Goal: Navigation & Orientation: Find specific page/section

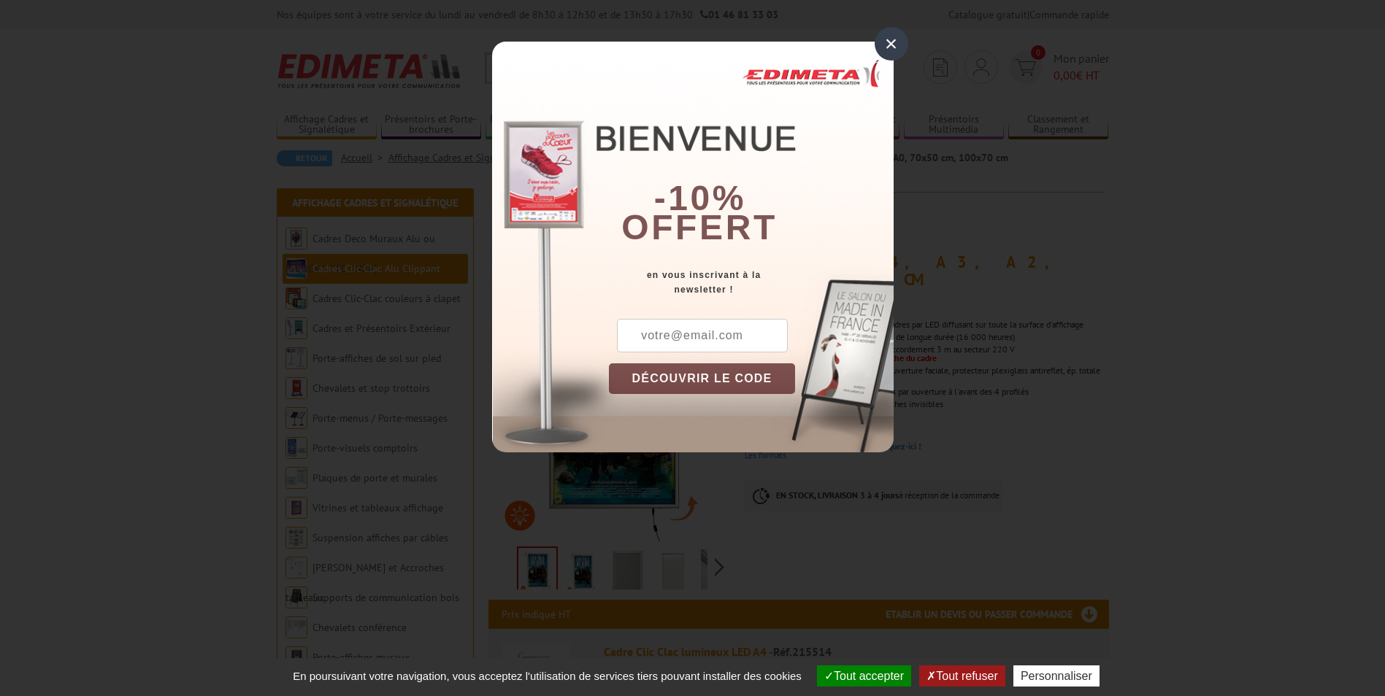
click at [896, 46] on div "×" at bounding box center [892, 44] width 34 height 34
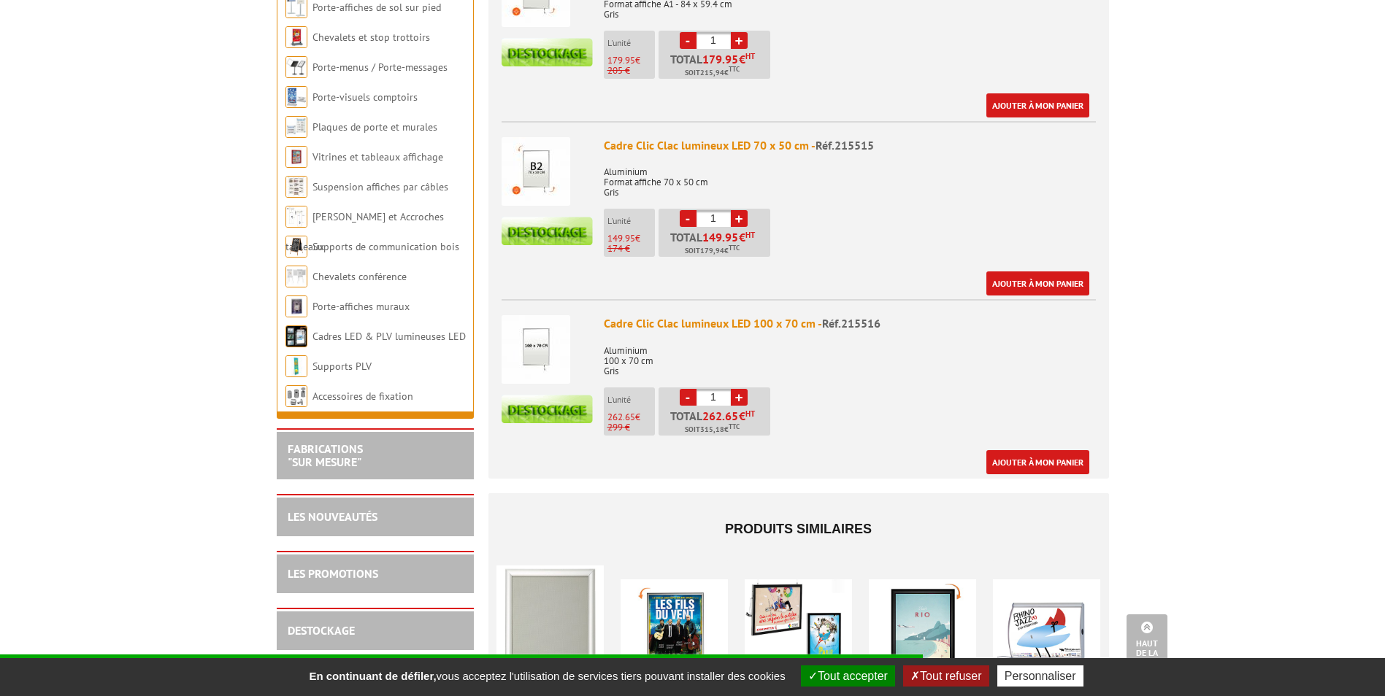
scroll to position [1080, 0]
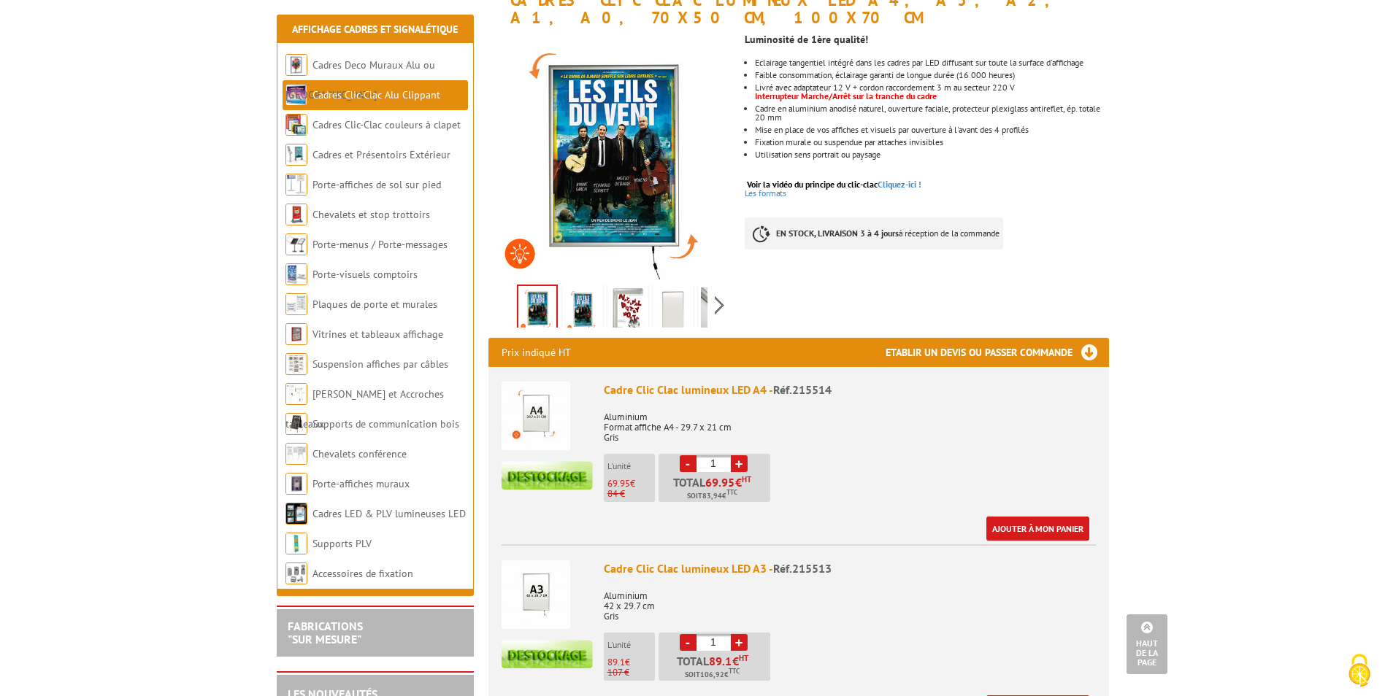
scroll to position [245, 0]
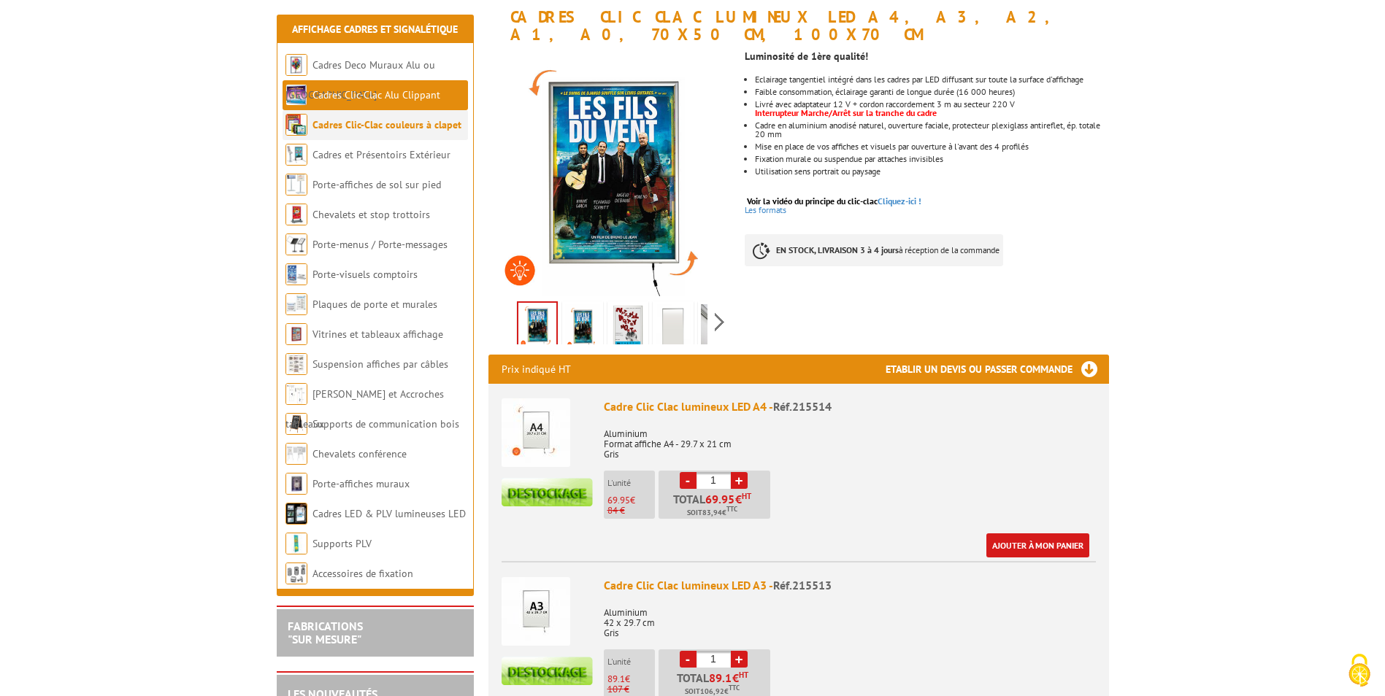
click at [415, 121] on link "Cadres Clic-Clac couleurs à clapet" at bounding box center [386, 124] width 149 height 13
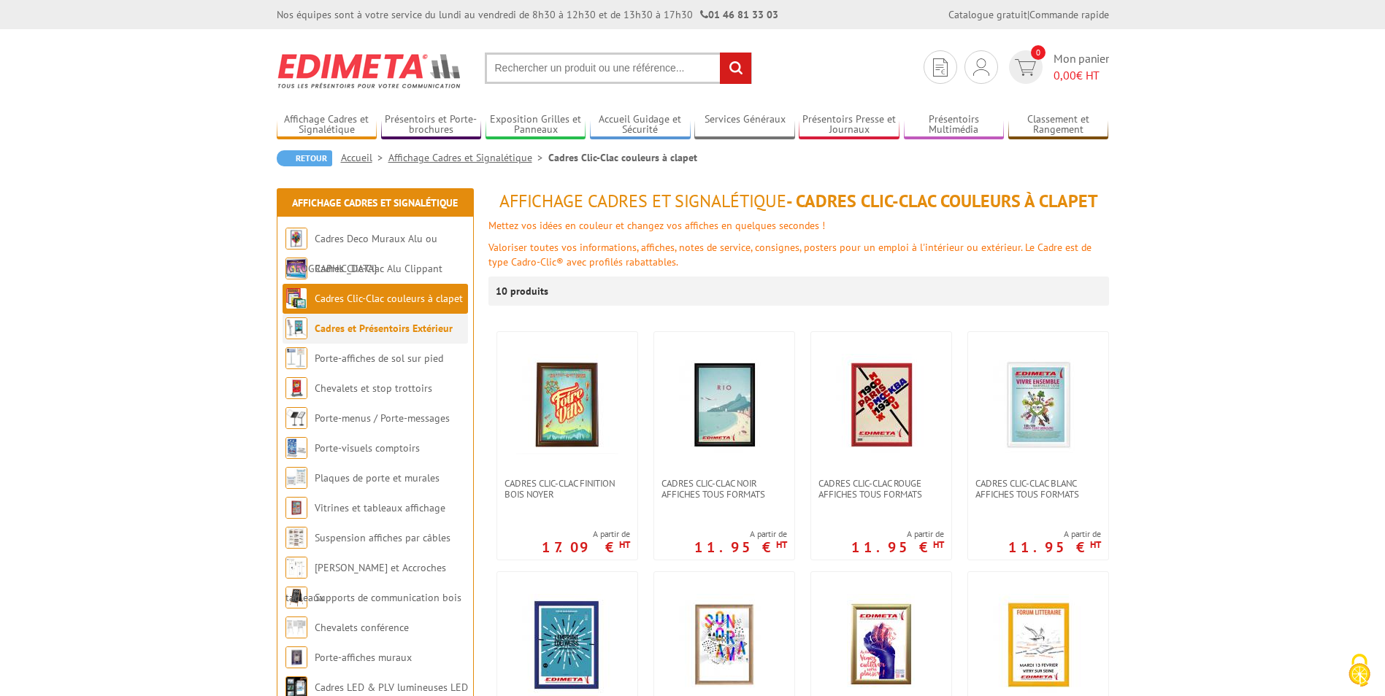
click at [380, 331] on link "Cadres et Présentoirs Extérieur" at bounding box center [384, 328] width 138 height 13
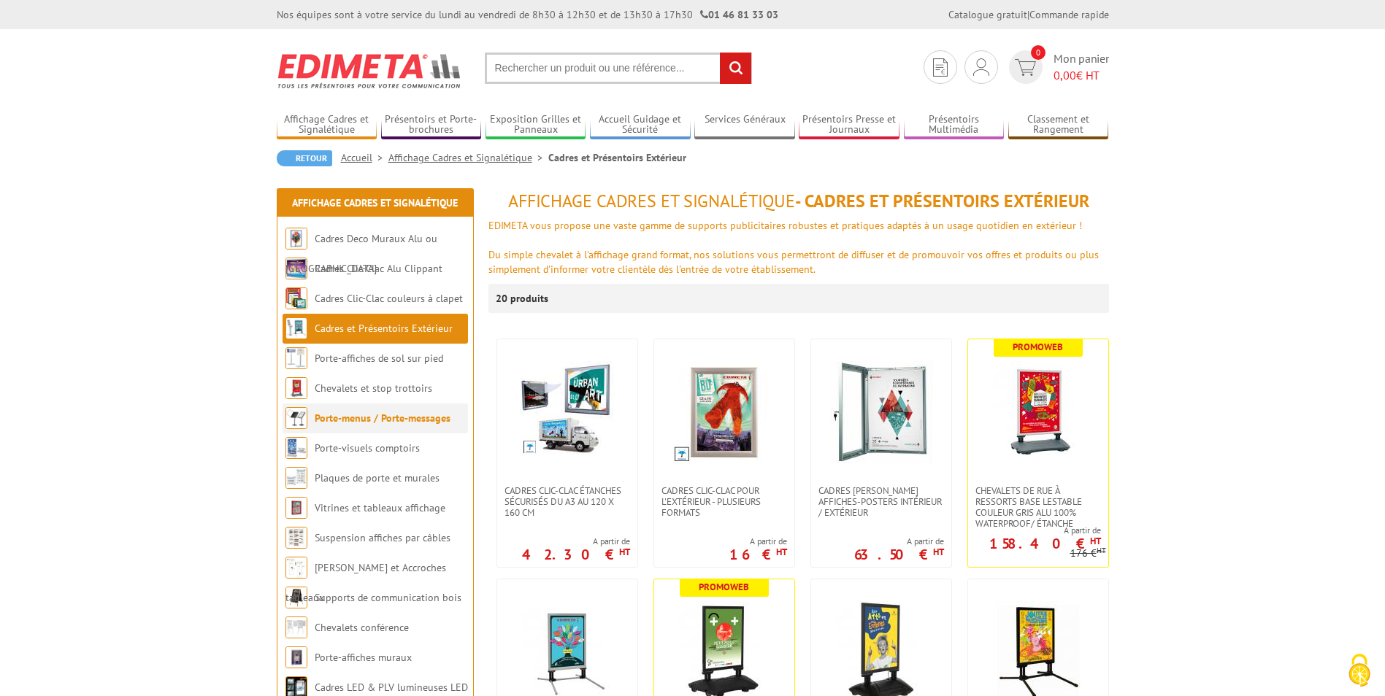
click at [400, 420] on link "Porte-menus / Porte-messages" at bounding box center [383, 418] width 136 height 13
